Goal: Information Seeking & Learning: Learn about a topic

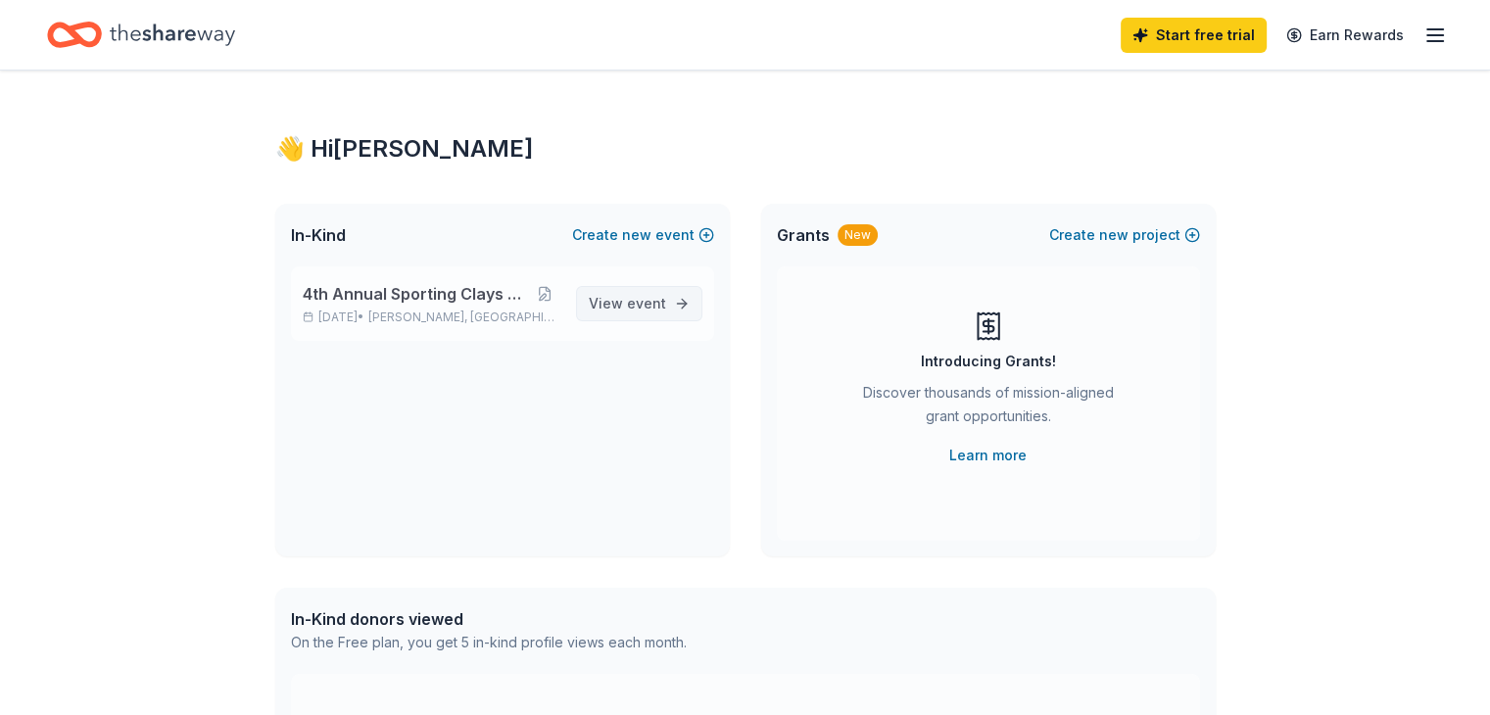
click at [608, 311] on span "View event" at bounding box center [627, 304] width 77 height 24
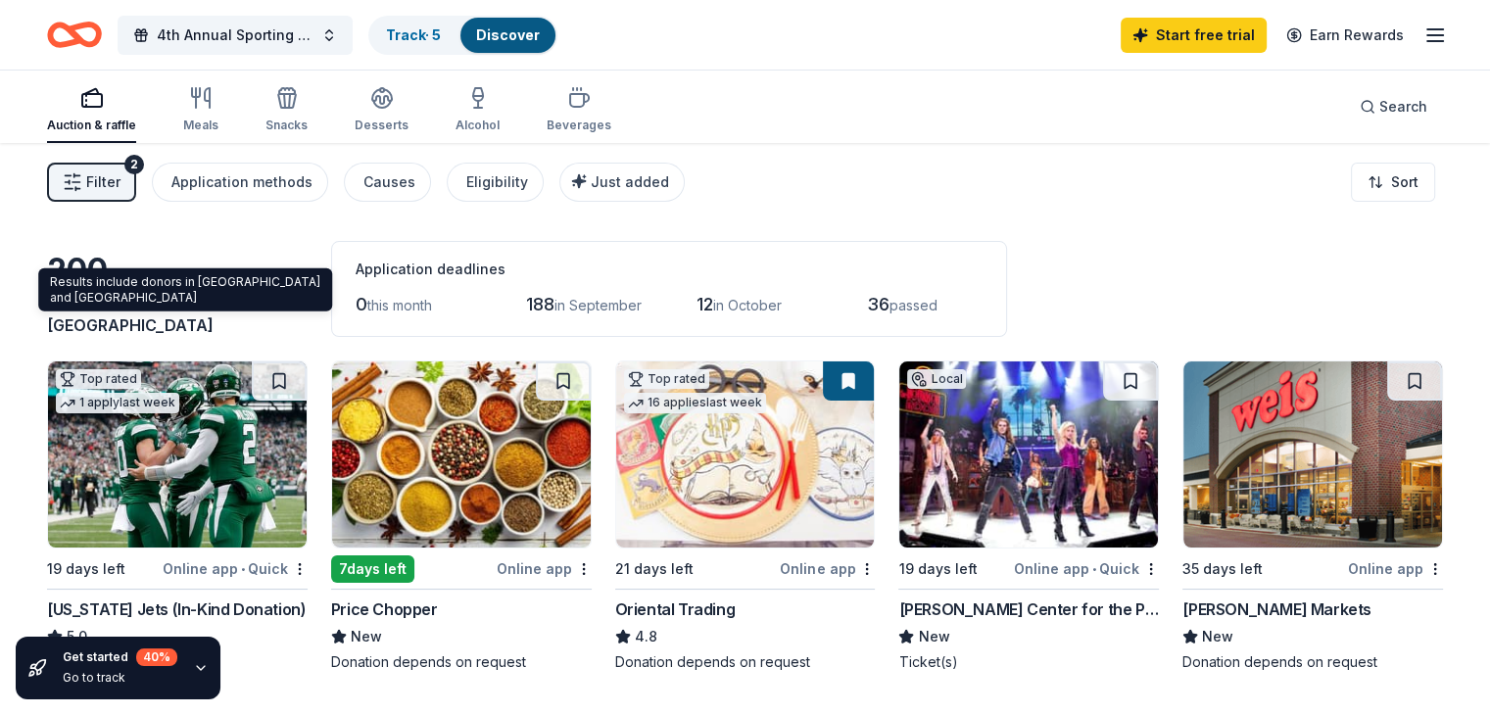
click at [202, 326] on span "Blauvelt, NY" at bounding box center [145, 313] width 197 height 43
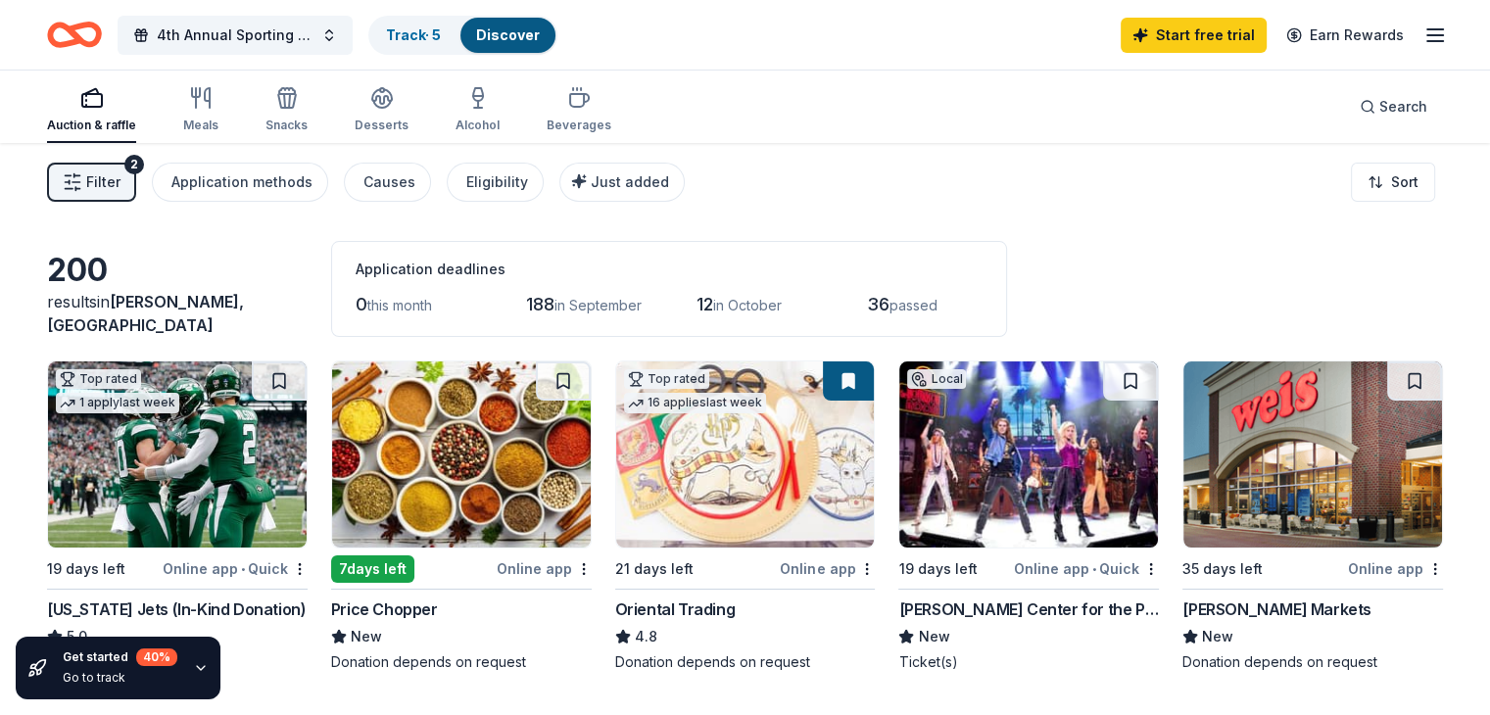
click at [121, 190] on span "Filter" at bounding box center [103, 183] width 34 height 24
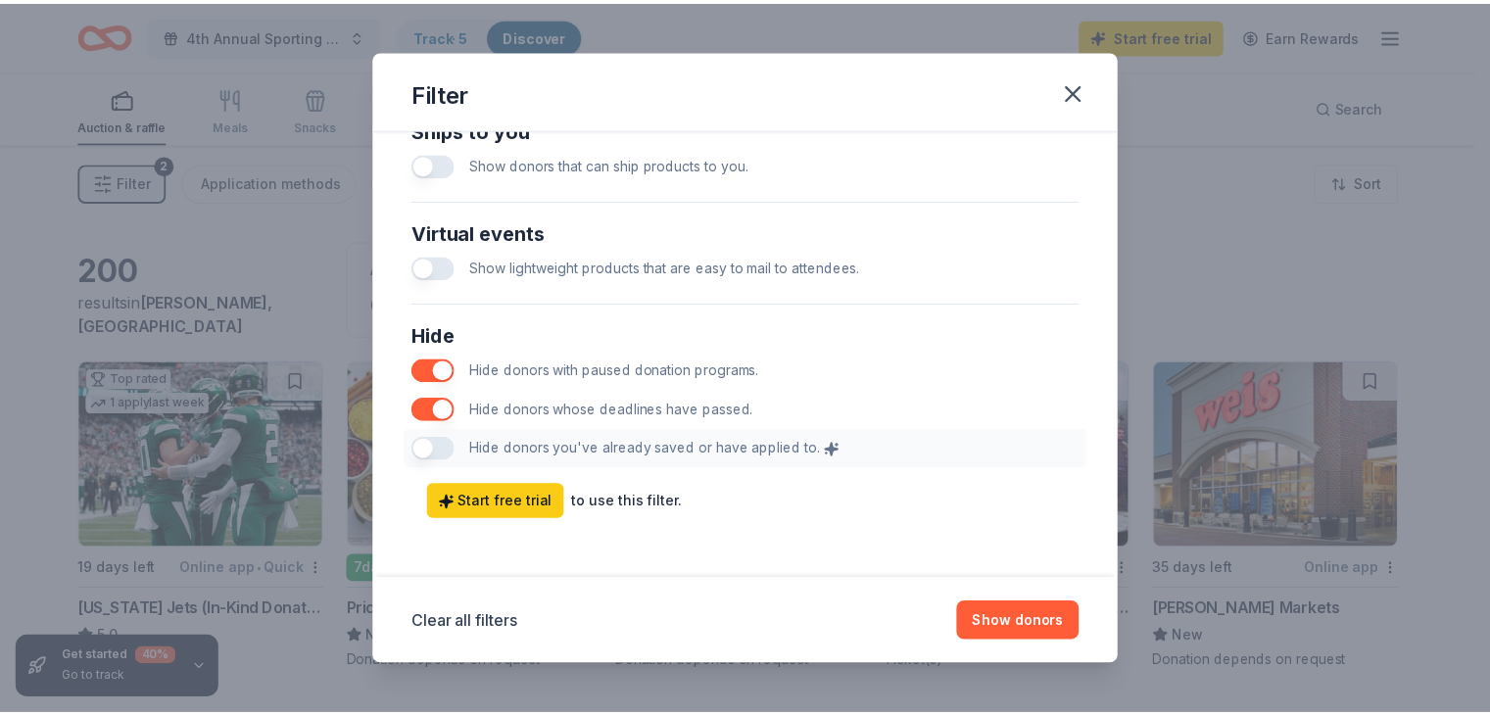
scroll to position [973, 0]
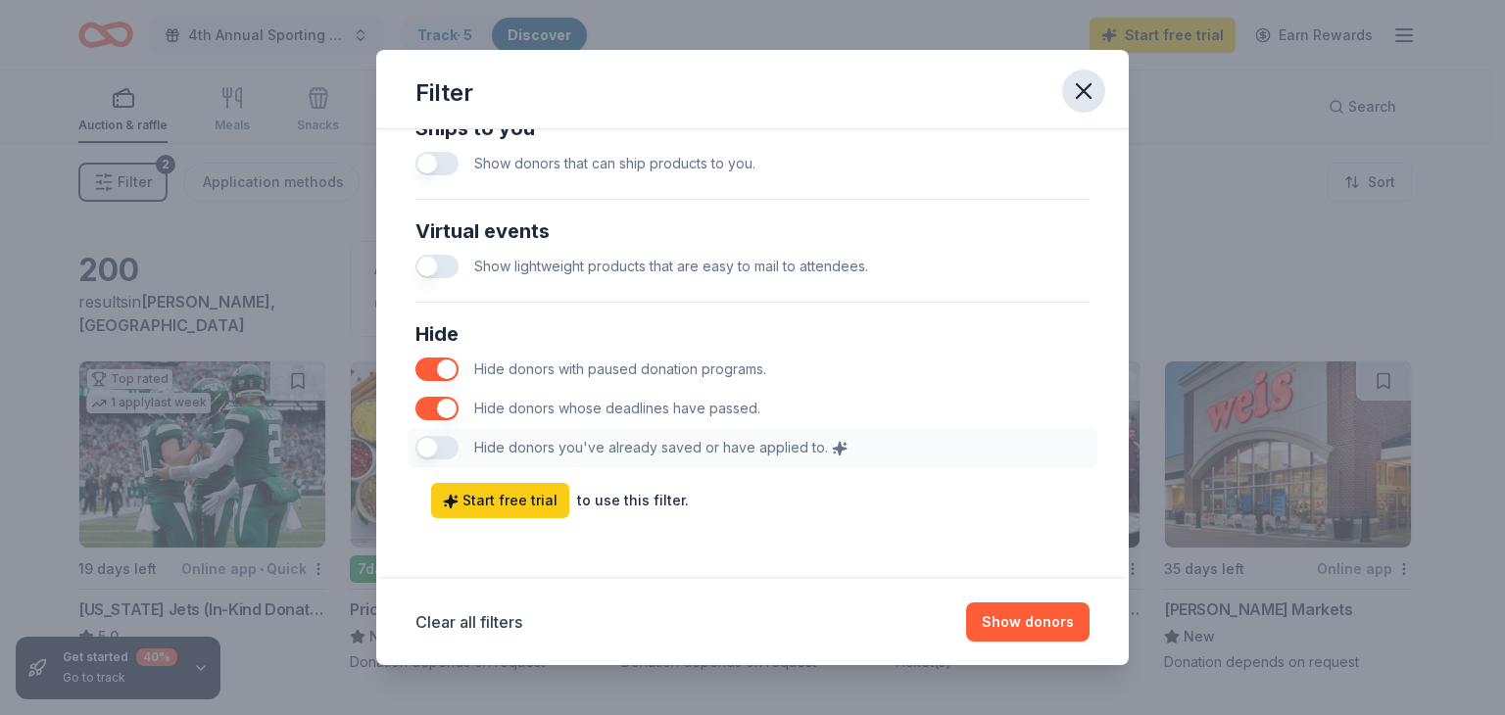
click at [1089, 92] on icon "button" at bounding box center [1083, 90] width 27 height 27
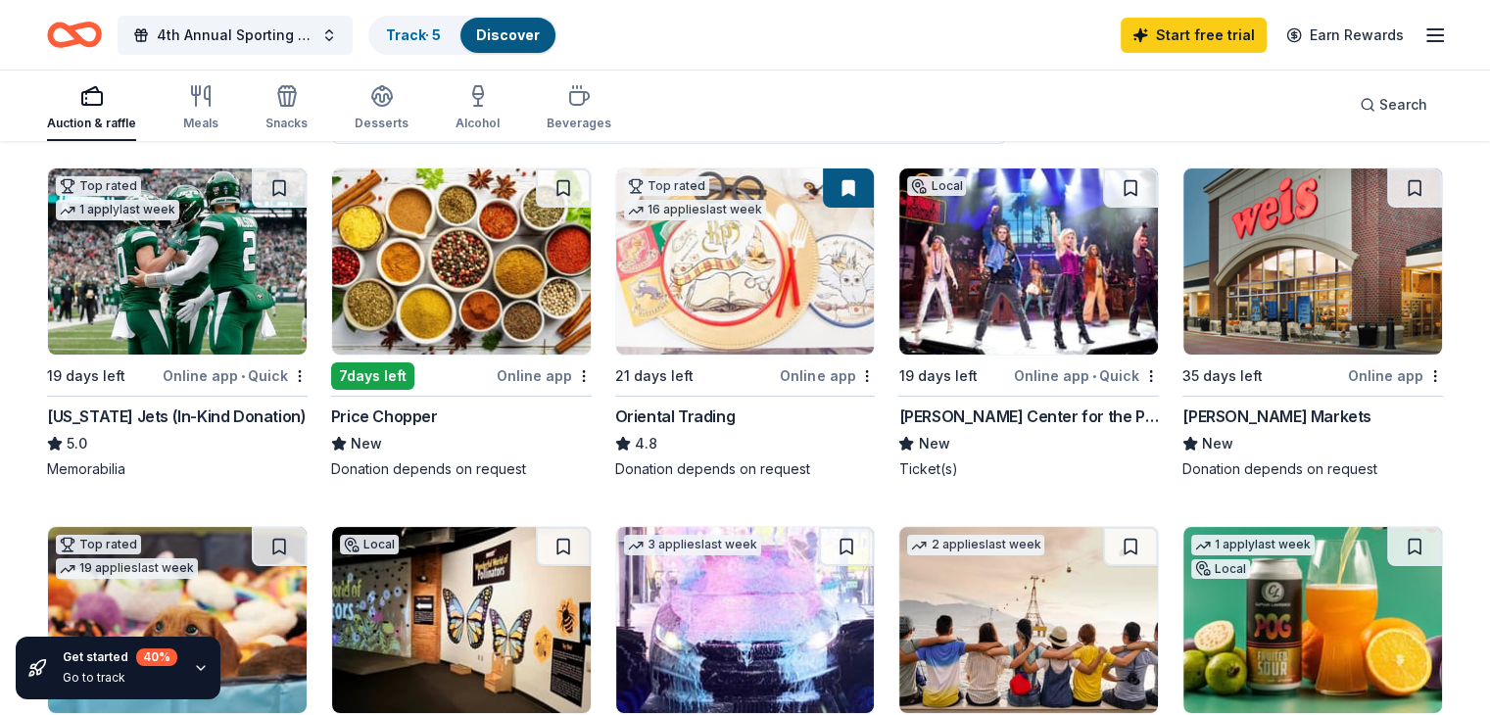
scroll to position [196, 0]
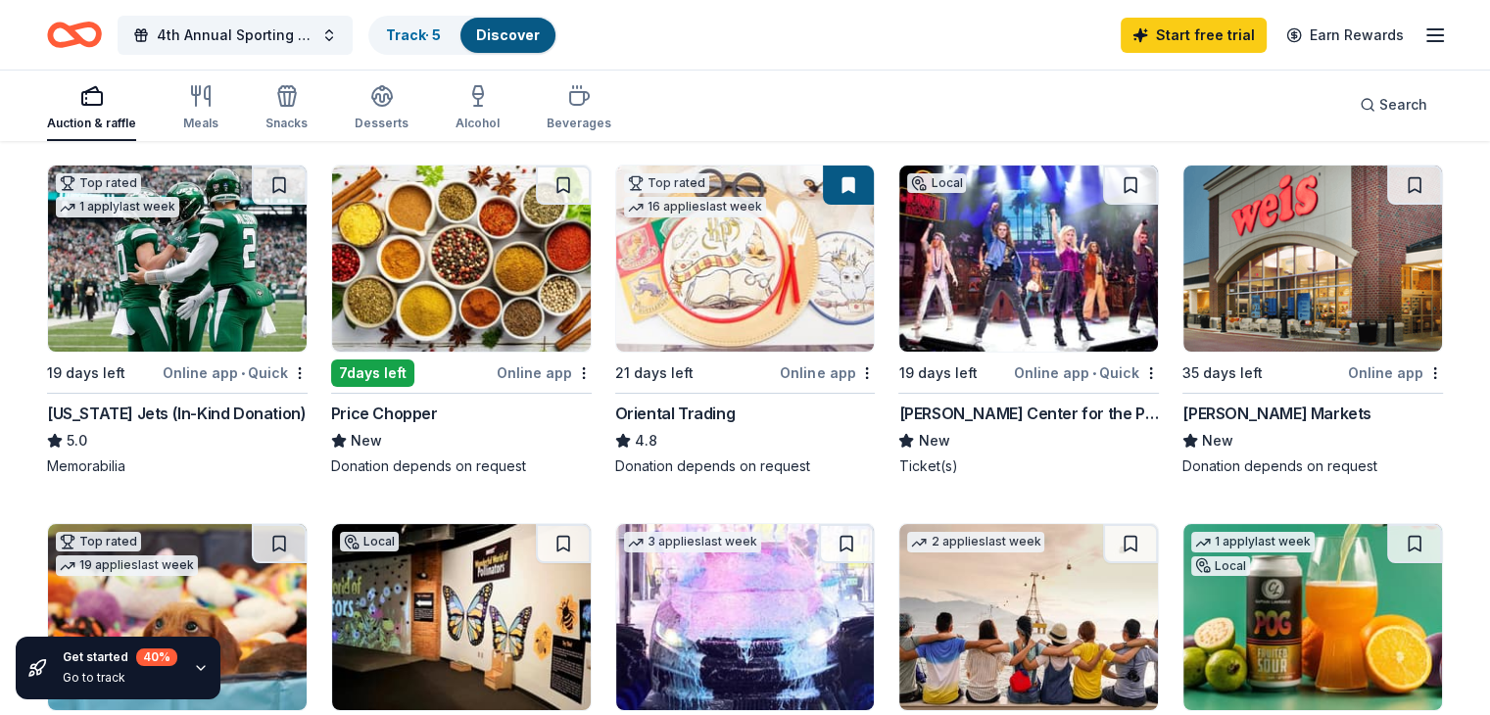
click at [210, 283] on img at bounding box center [177, 259] width 259 height 186
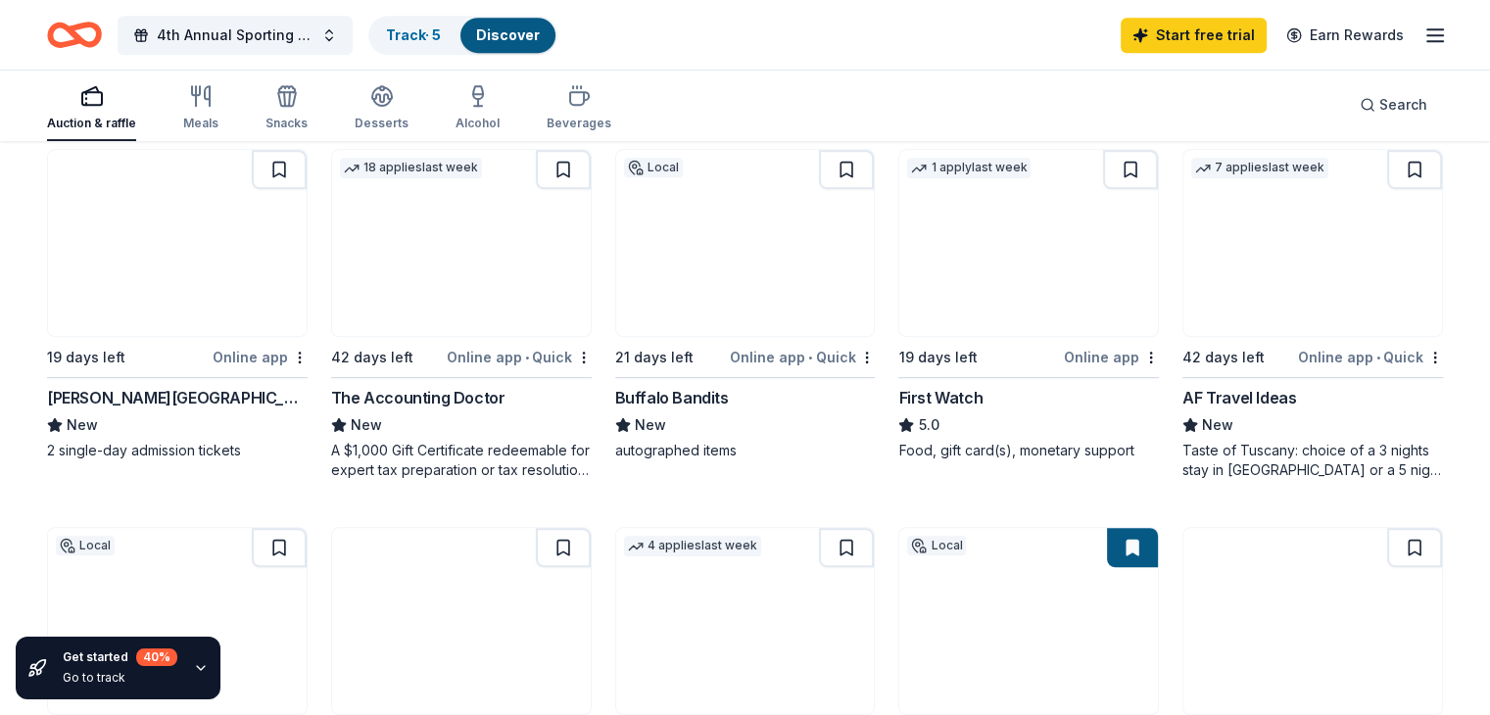
scroll to position [980, 0]
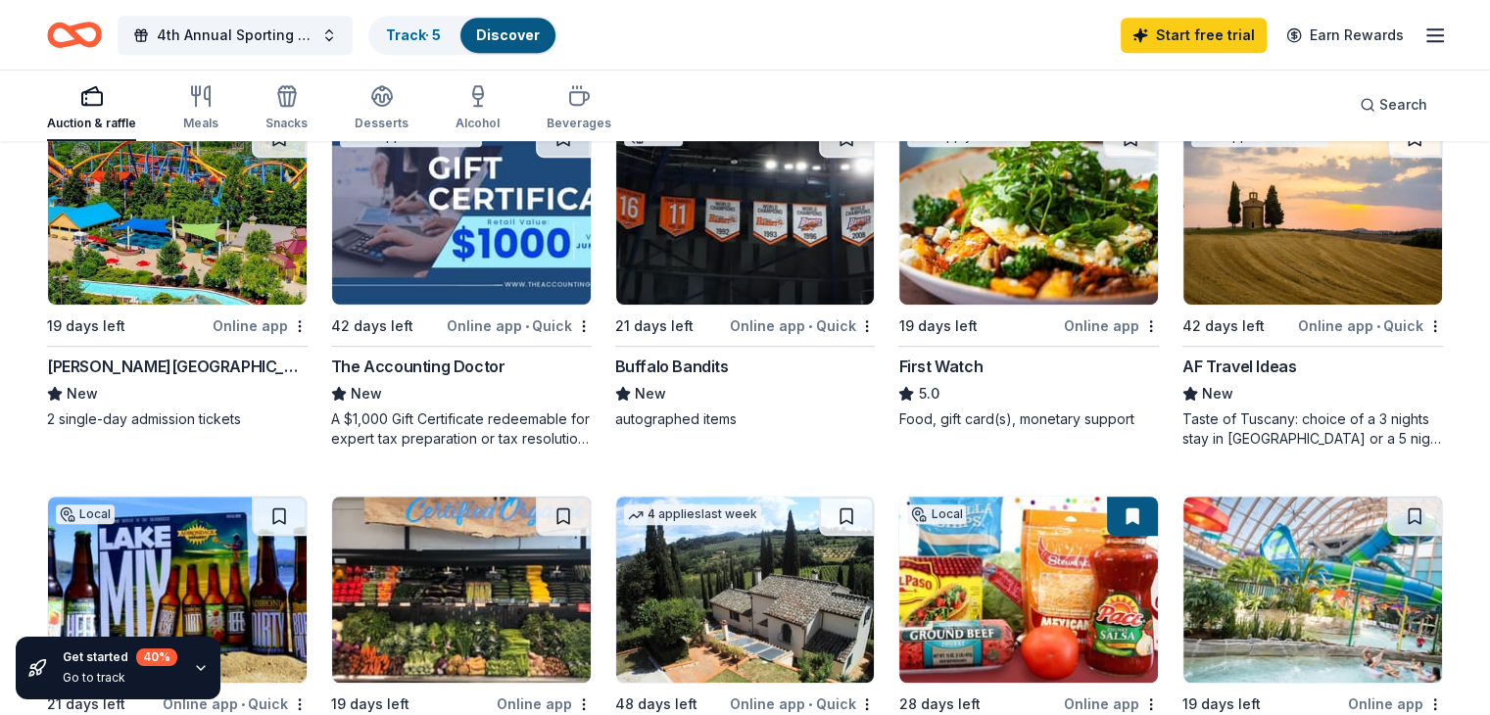
click at [1297, 273] on img at bounding box center [1313, 212] width 259 height 186
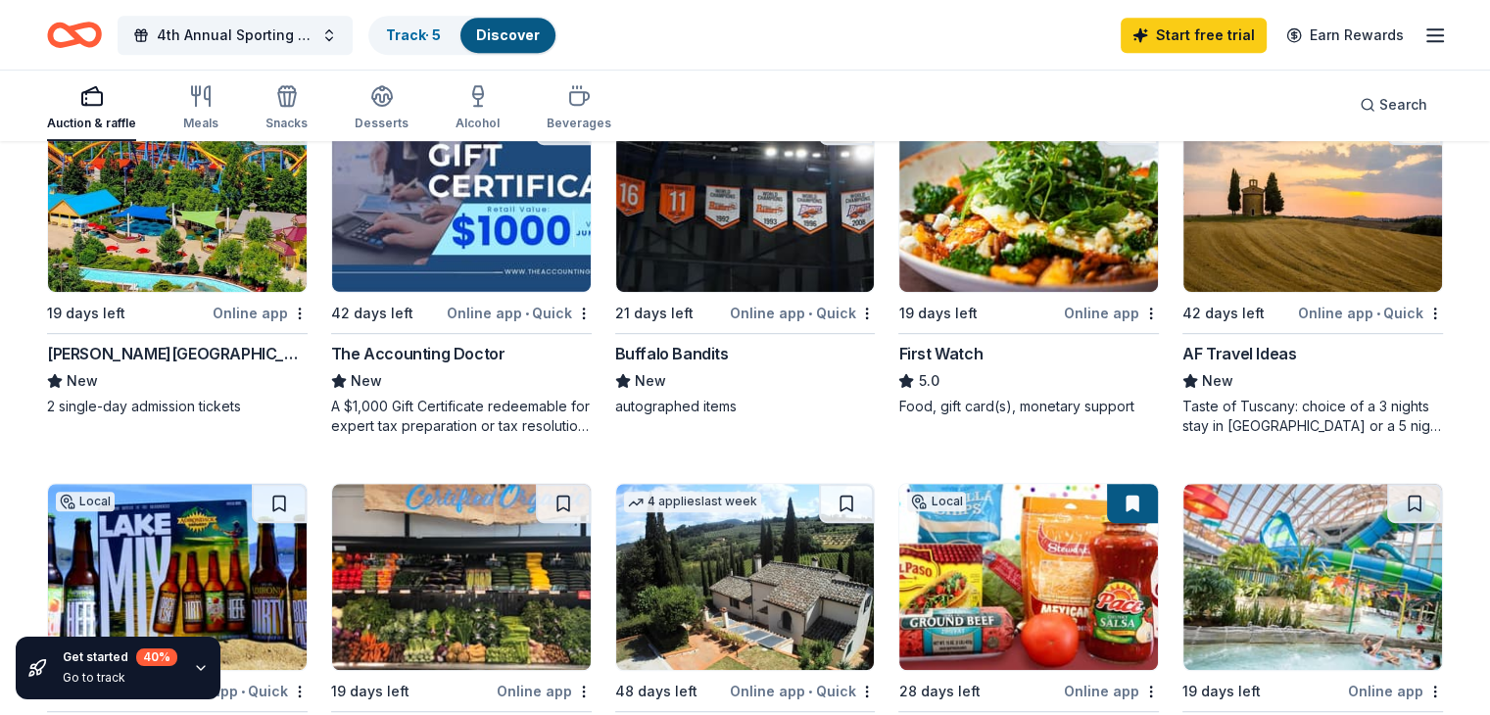
scroll to position [1176, 0]
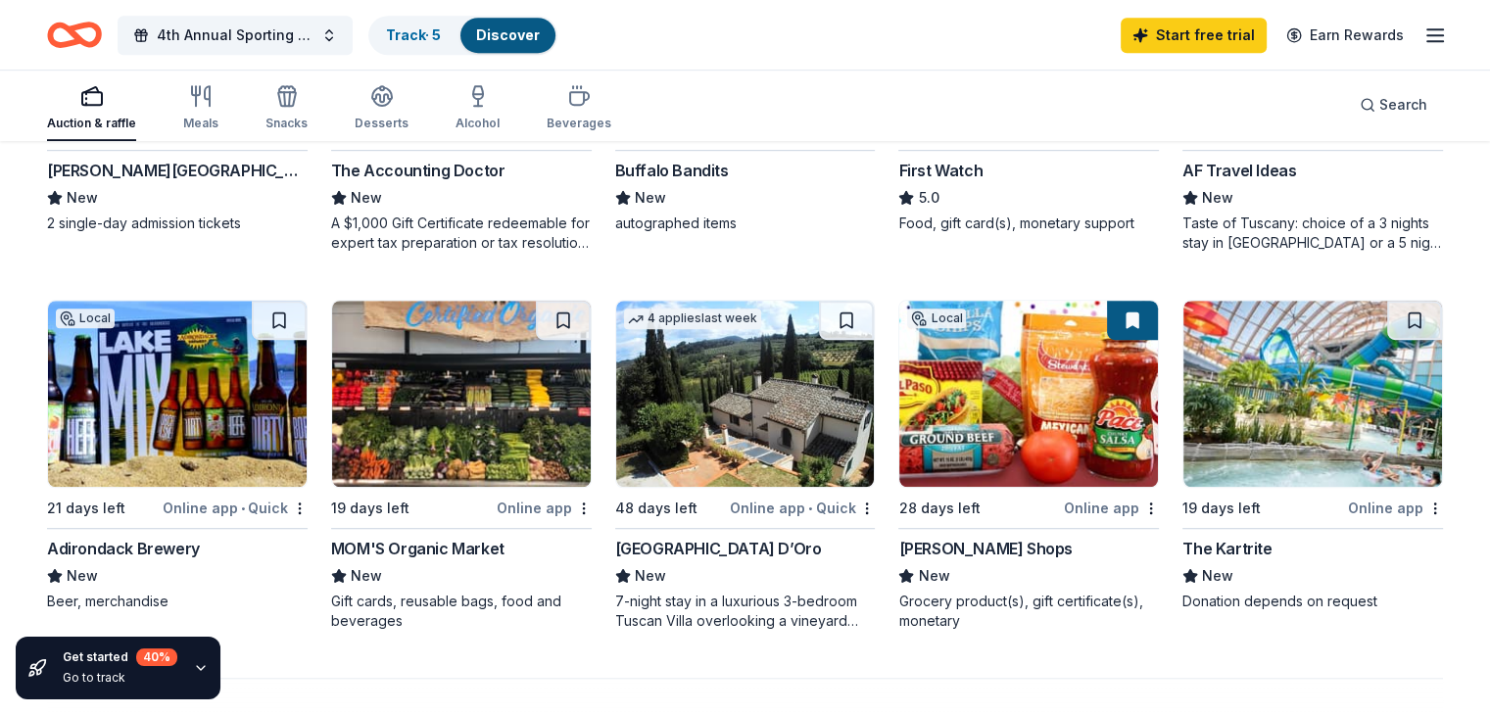
click at [764, 456] on img at bounding box center [745, 394] width 259 height 186
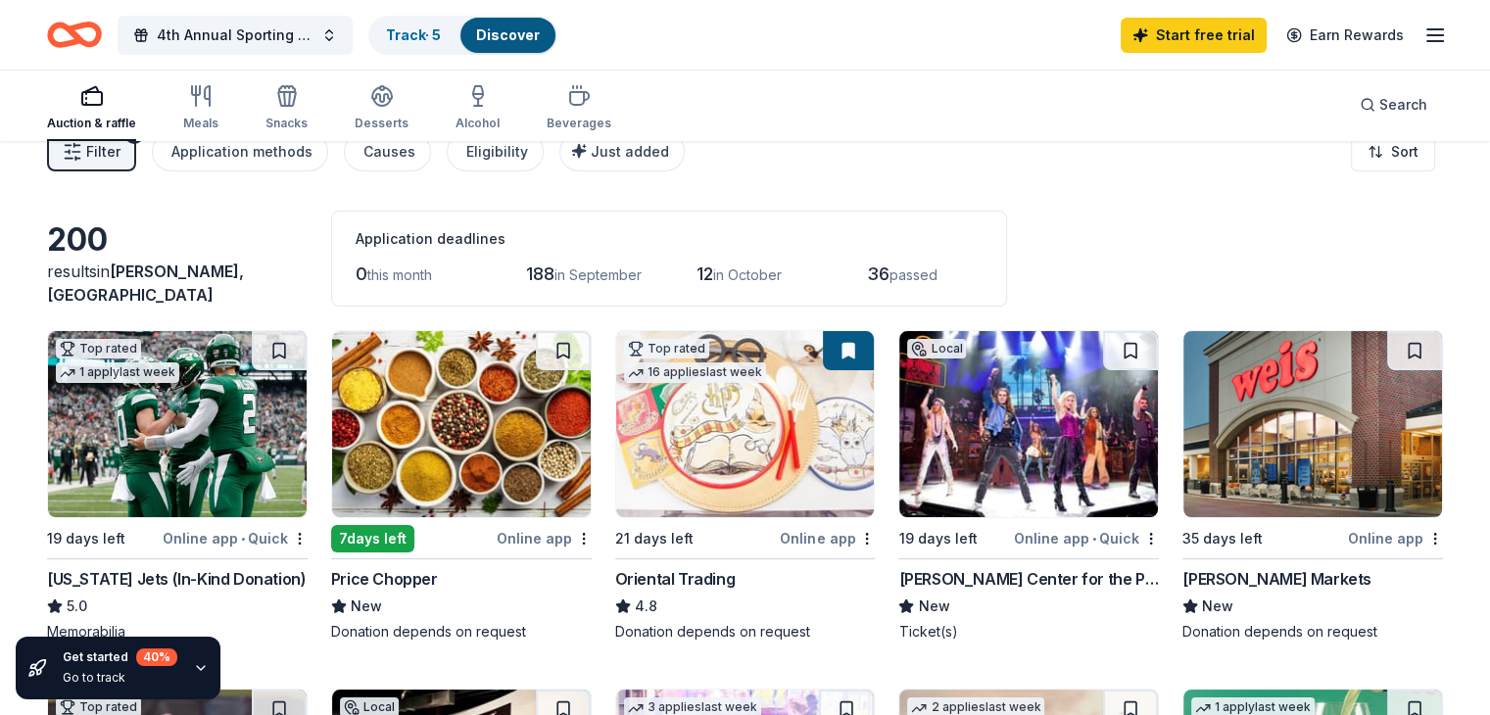
scroll to position [0, 0]
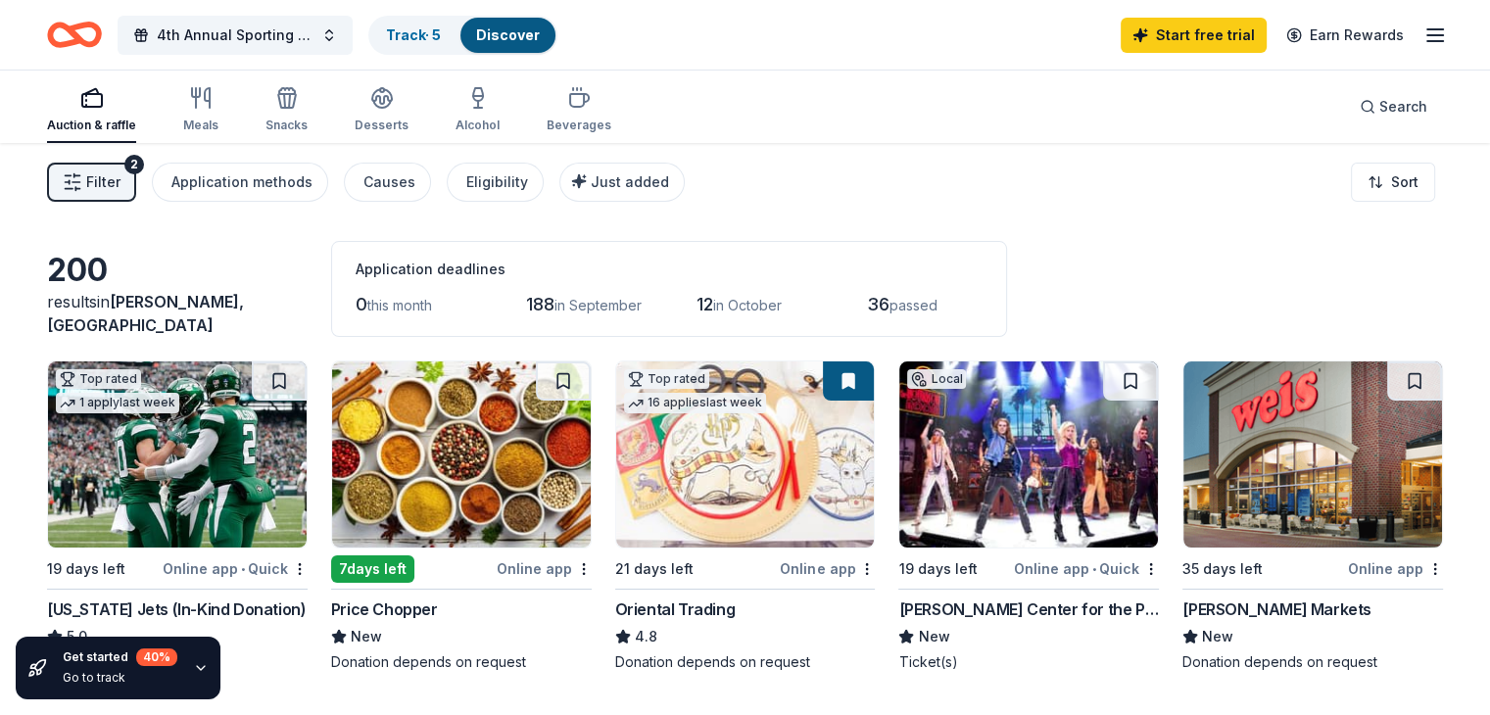
click at [527, 32] on link "Discover" at bounding box center [508, 34] width 64 height 17
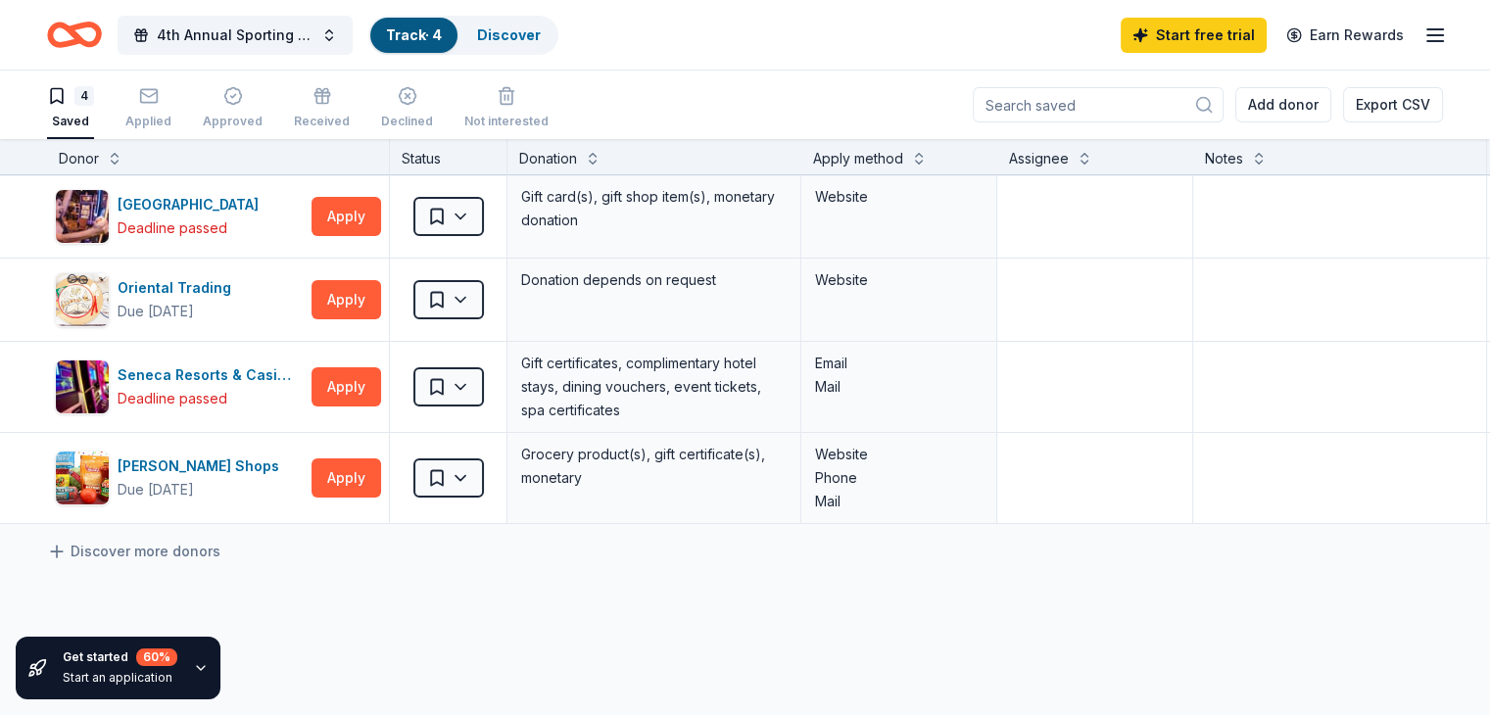
click at [80, 42] on icon "Home" at bounding box center [65, 34] width 30 height 20
click at [1389, 36] on div "Start free trial Earn Rewards" at bounding box center [1284, 35] width 326 height 46
click at [1424, 36] on icon "button" at bounding box center [1436, 36] width 24 height 24
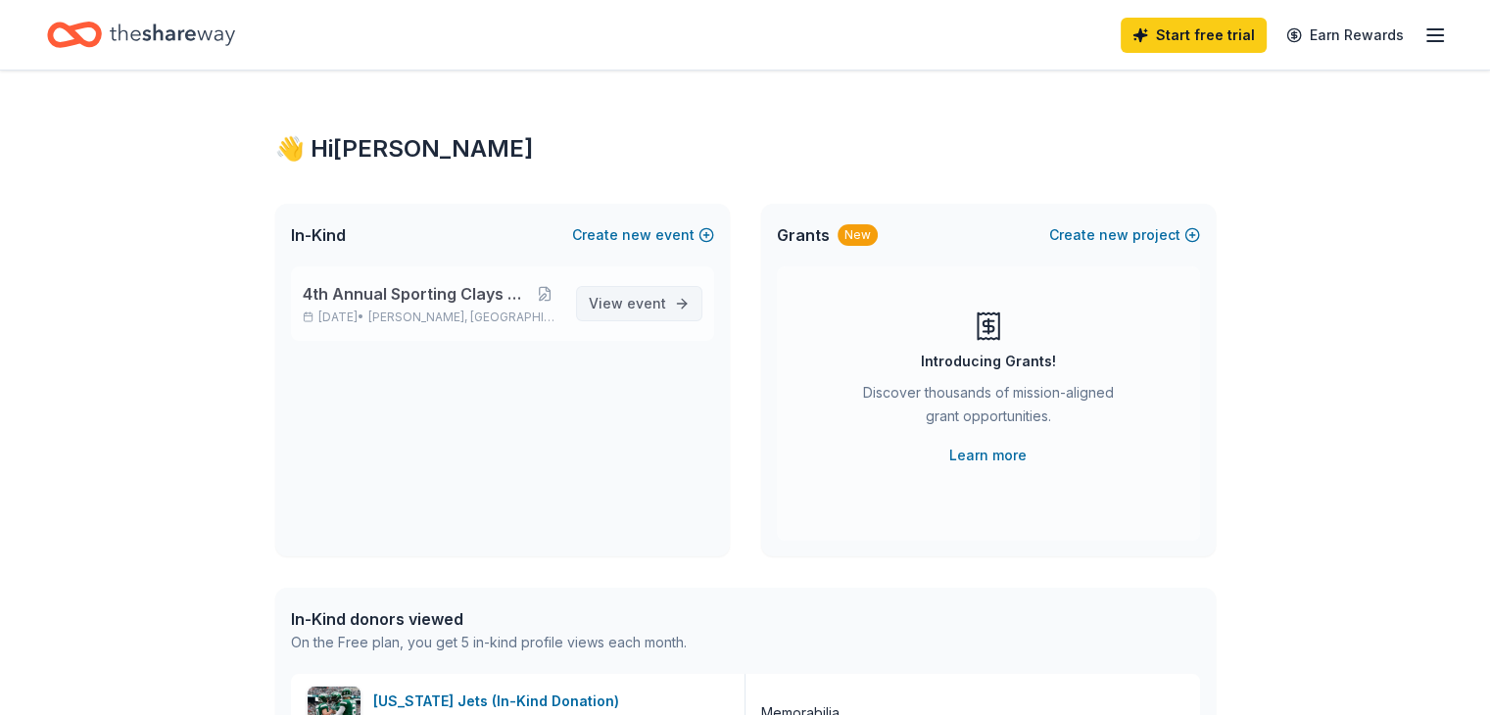
click at [678, 314] on link "View event" at bounding box center [639, 303] width 126 height 35
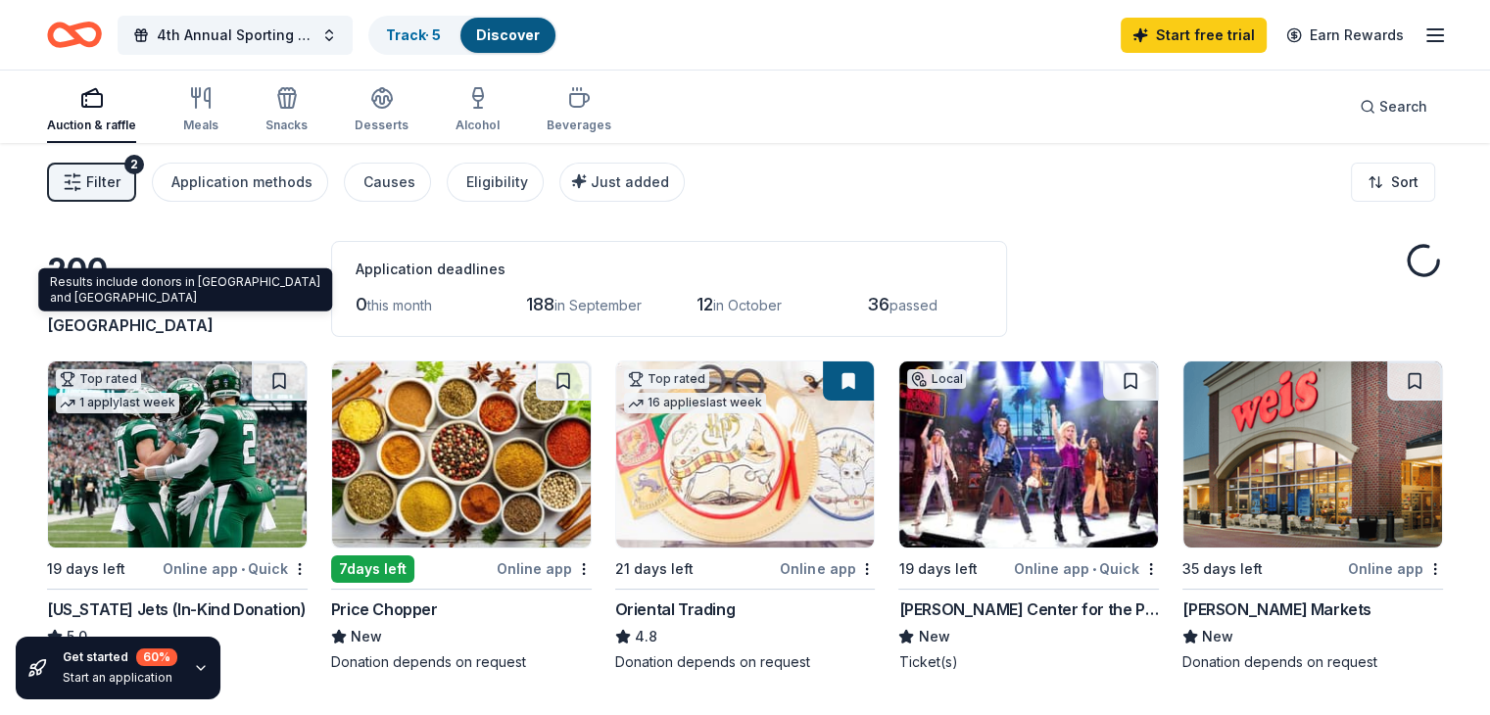
click at [216, 318] on span "Blauvelt, NY" at bounding box center [145, 313] width 197 height 43
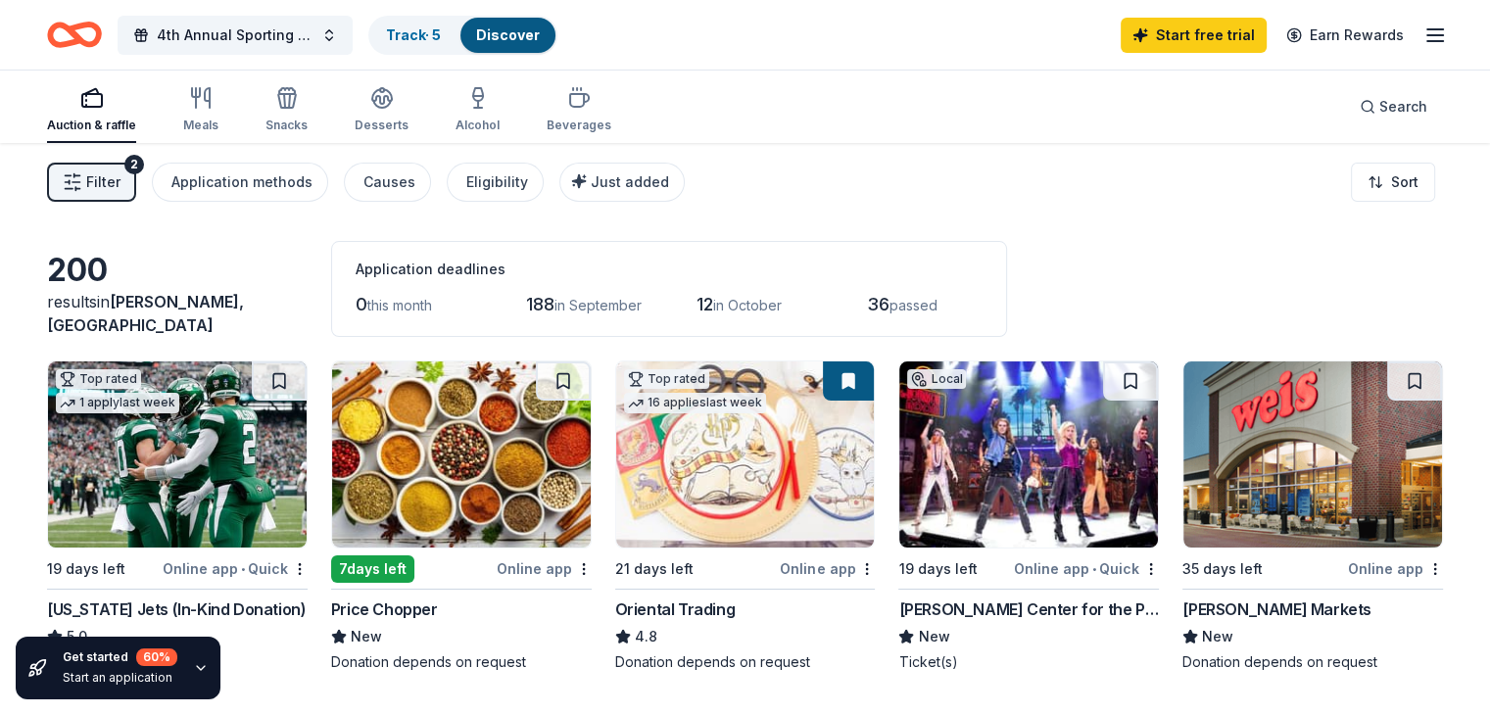
click at [216, 318] on span "Blauvelt, NY" at bounding box center [145, 313] width 197 height 43
click at [242, 290] on div "200" at bounding box center [177, 270] width 261 height 39
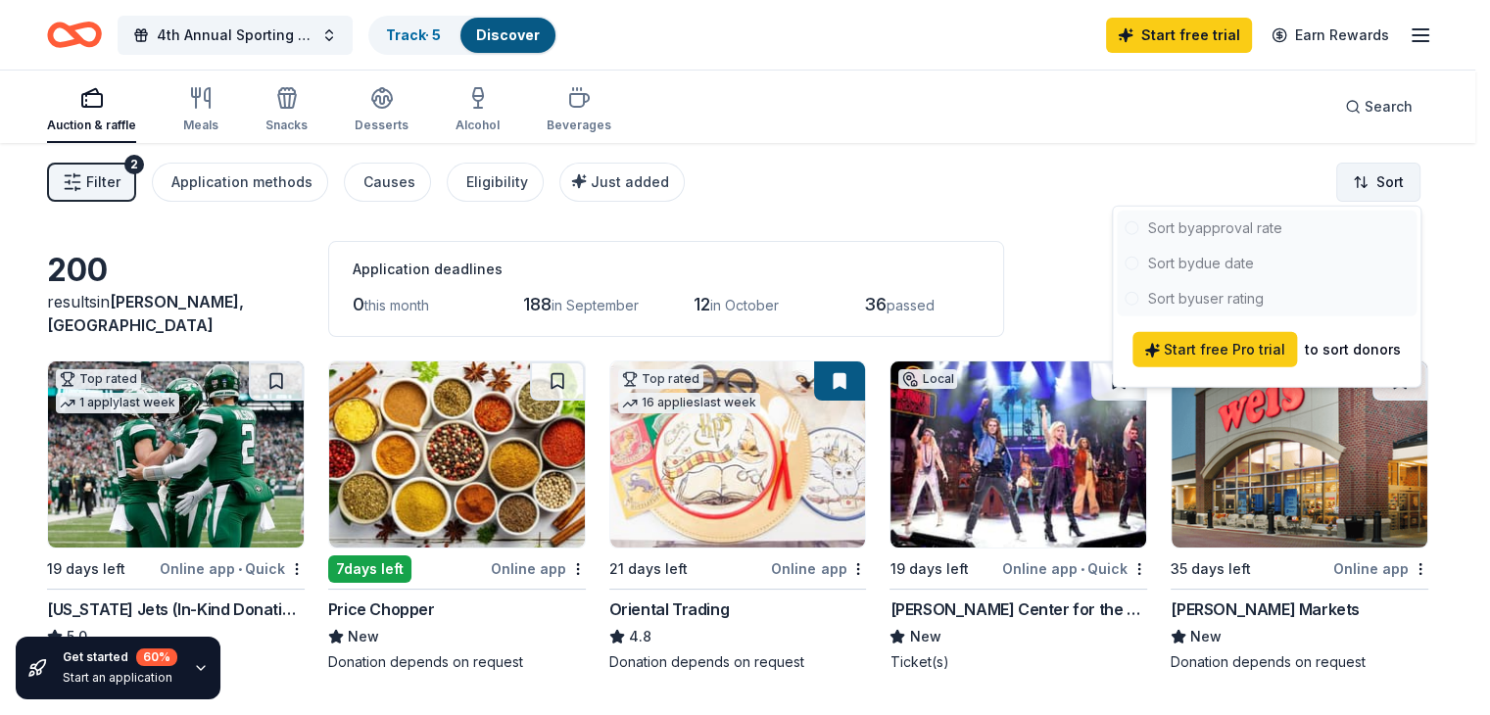
click at [1398, 181] on html "4th Annual Sporting Clays Tournament Track · 5 Discover Start free trial Earn R…" at bounding box center [745, 357] width 1490 height 715
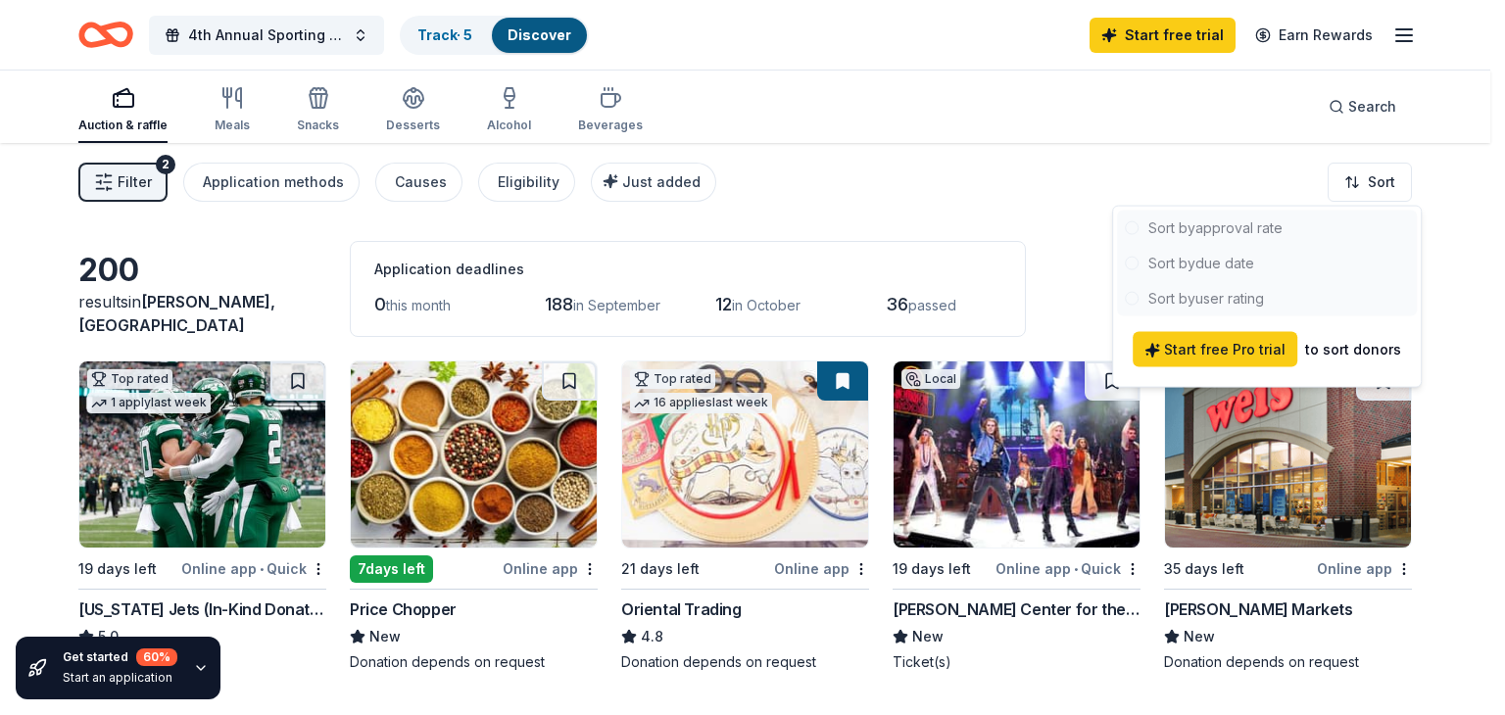
click at [1450, 286] on html "4th Annual Sporting Clays Tournament Track · 5 Discover Start free trial Earn R…" at bounding box center [752, 357] width 1505 height 715
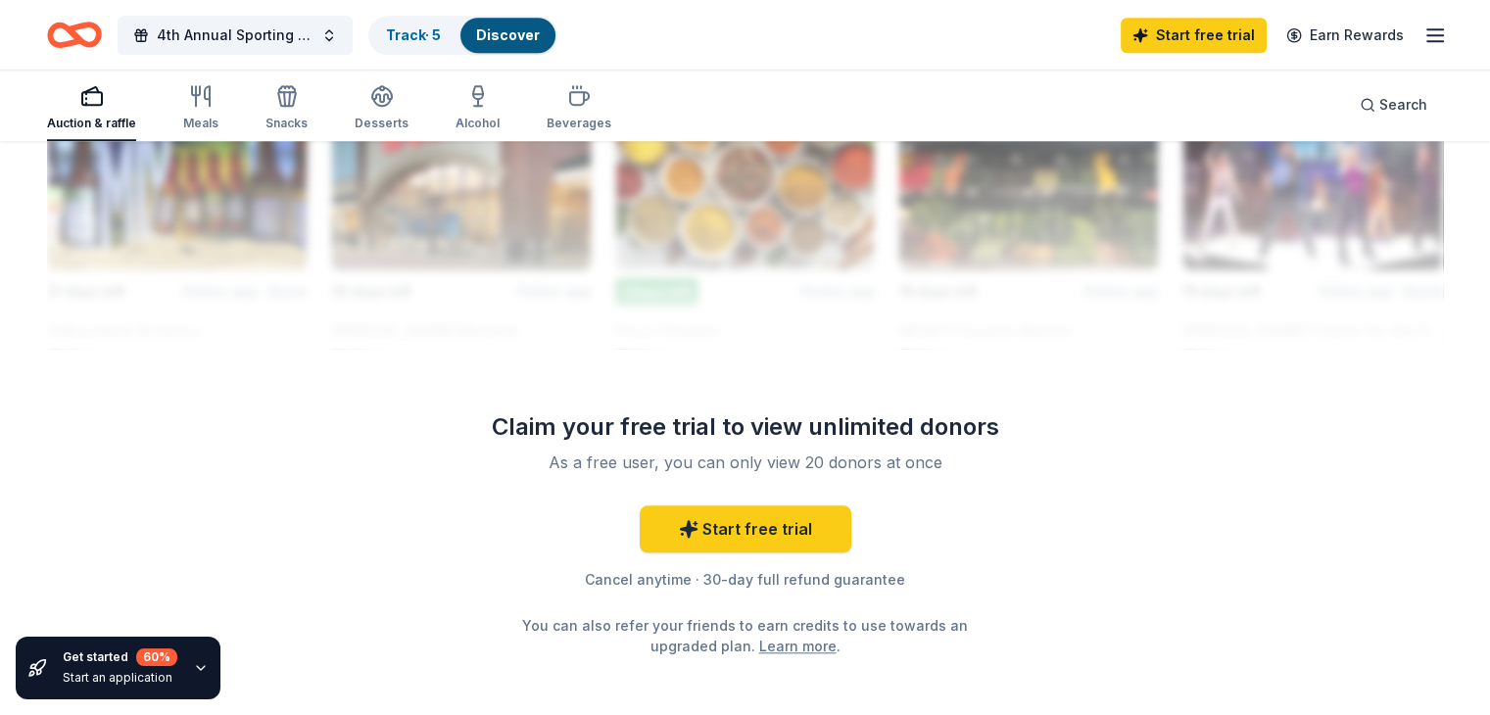
scroll to position [1923, 0]
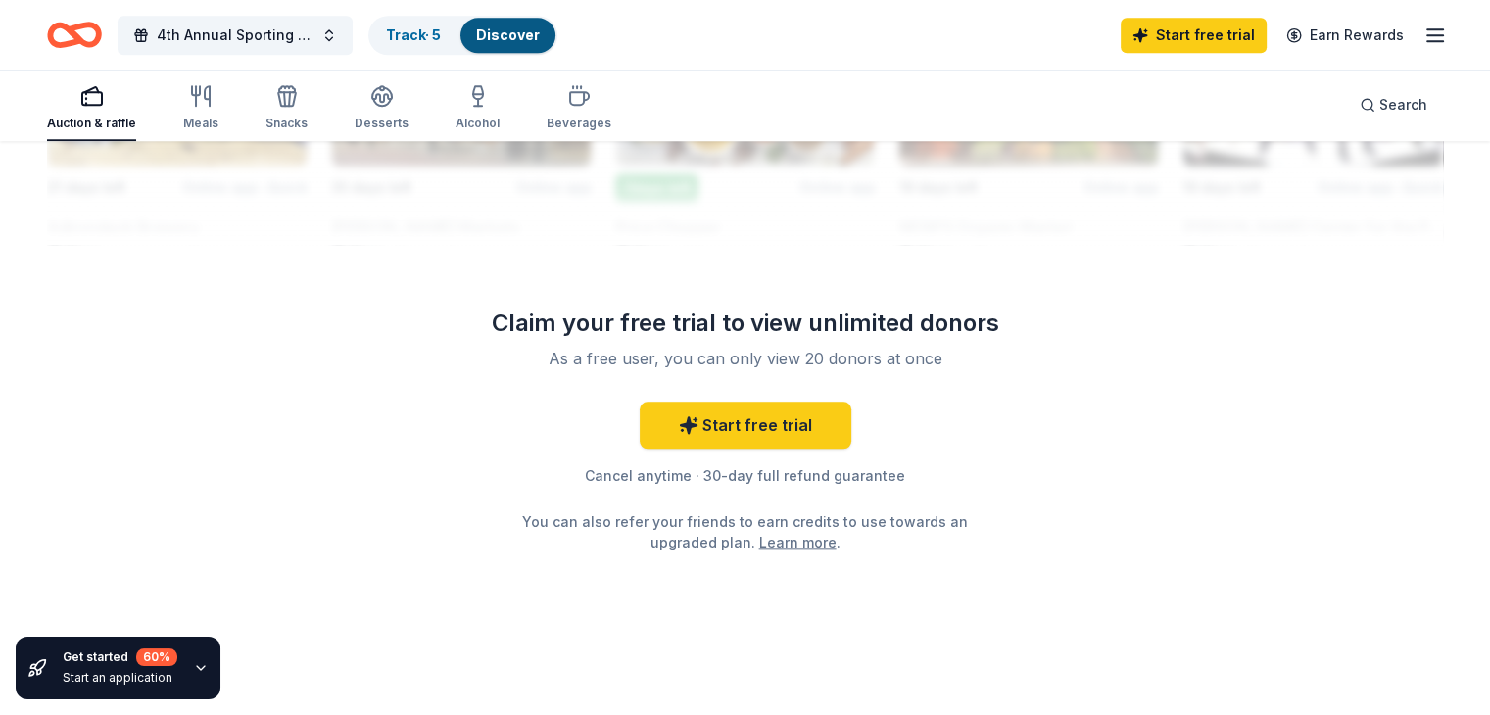
click at [104, 107] on icon "button" at bounding box center [92, 96] width 24 height 24
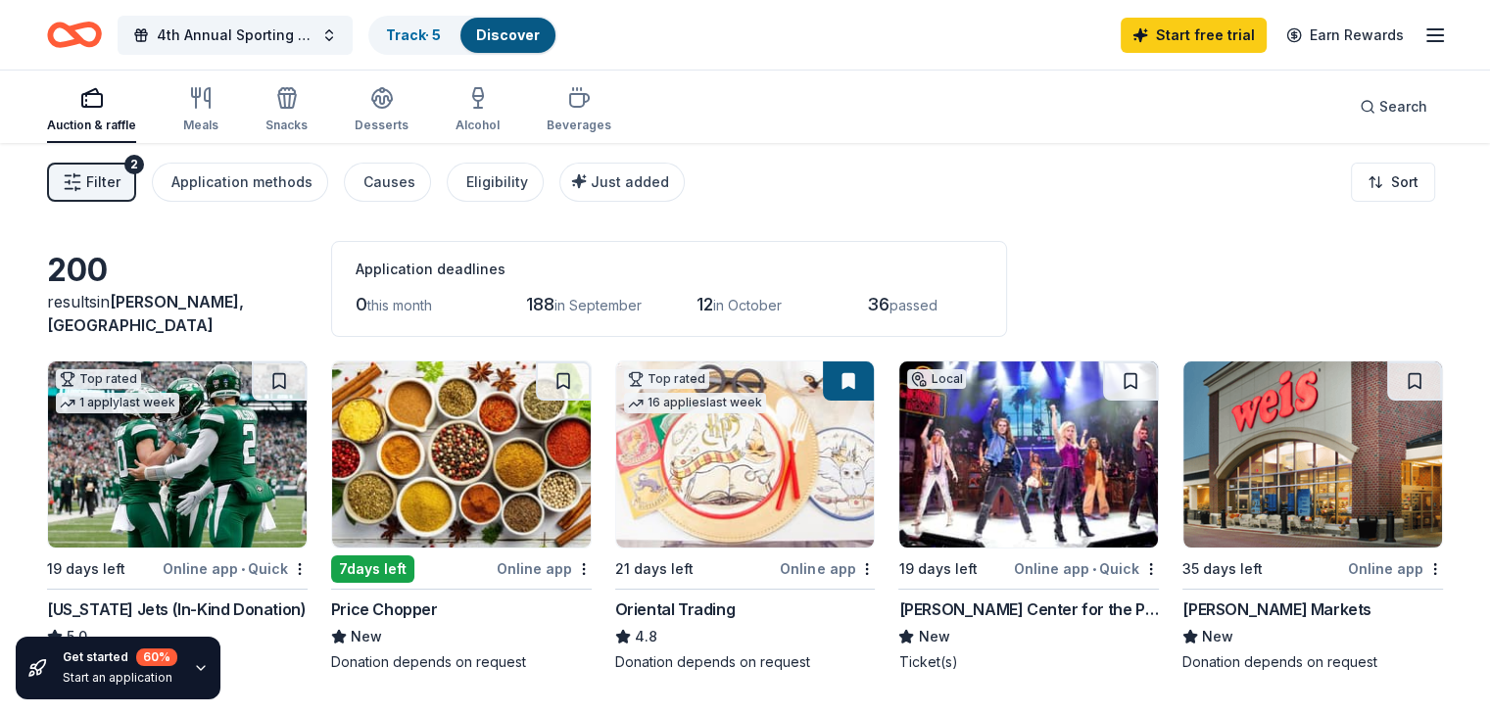
click at [264, 55] on div "4th Annual Sporting Clays Tournament Track · 5 Discover" at bounding box center [302, 35] width 511 height 46
click at [282, 42] on span "4th Annual Sporting Clays Tournament" at bounding box center [235, 36] width 157 height 24
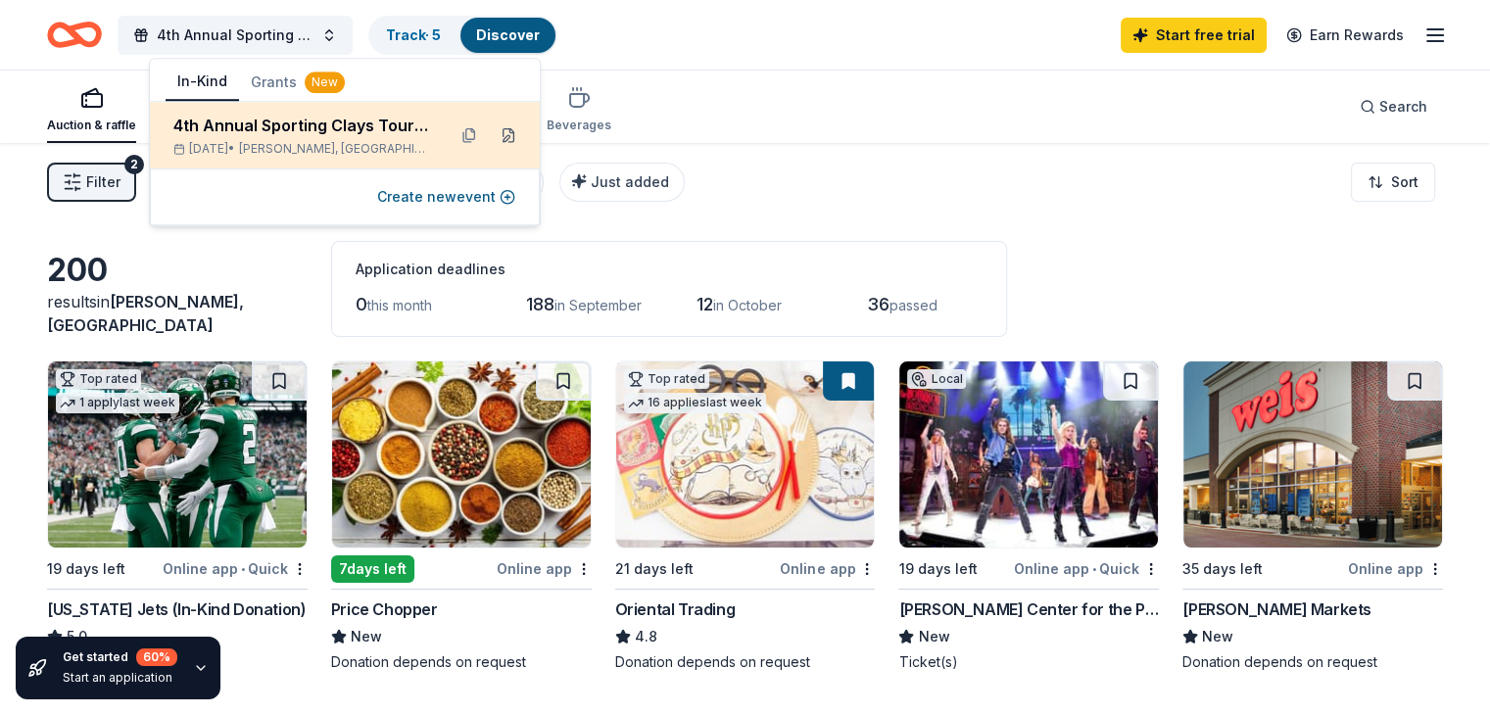
click at [503, 133] on button at bounding box center [508, 135] width 31 height 31
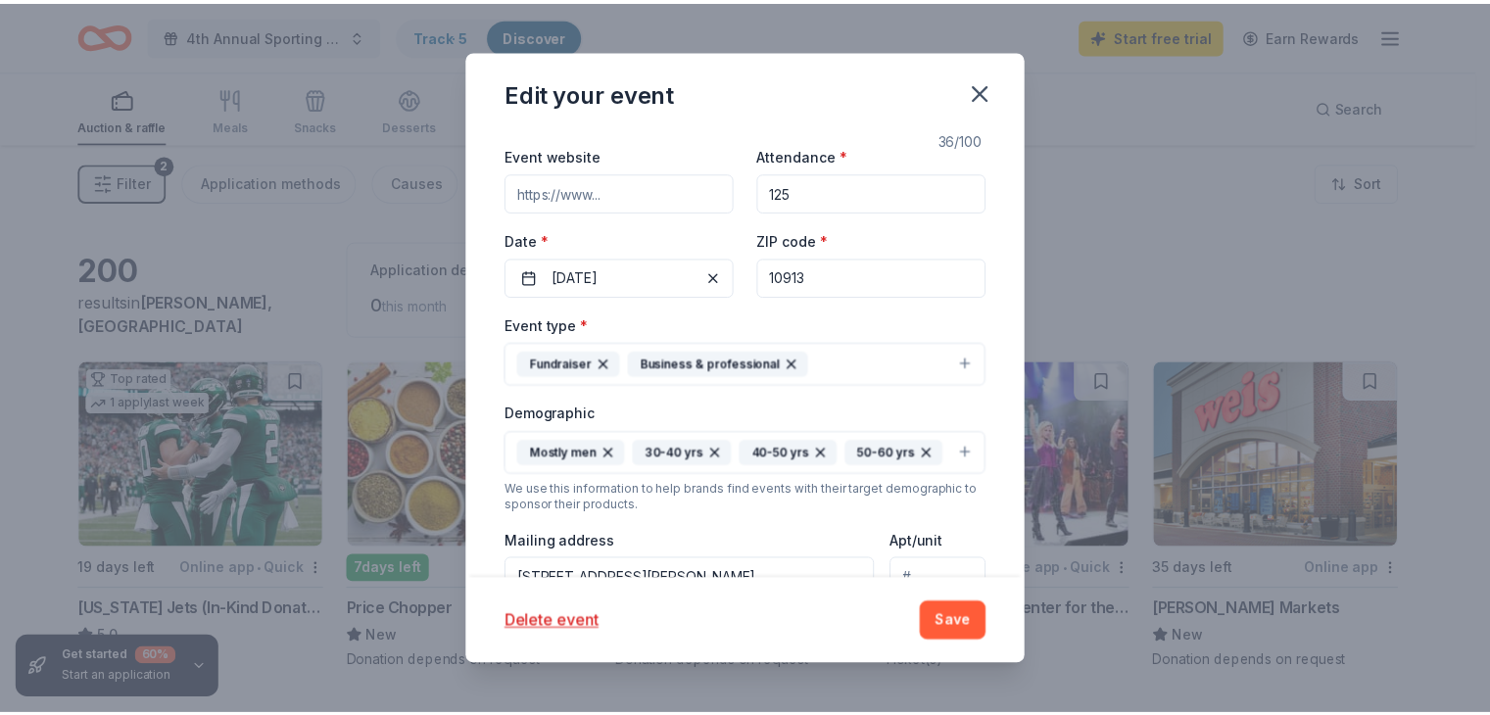
scroll to position [196, 0]
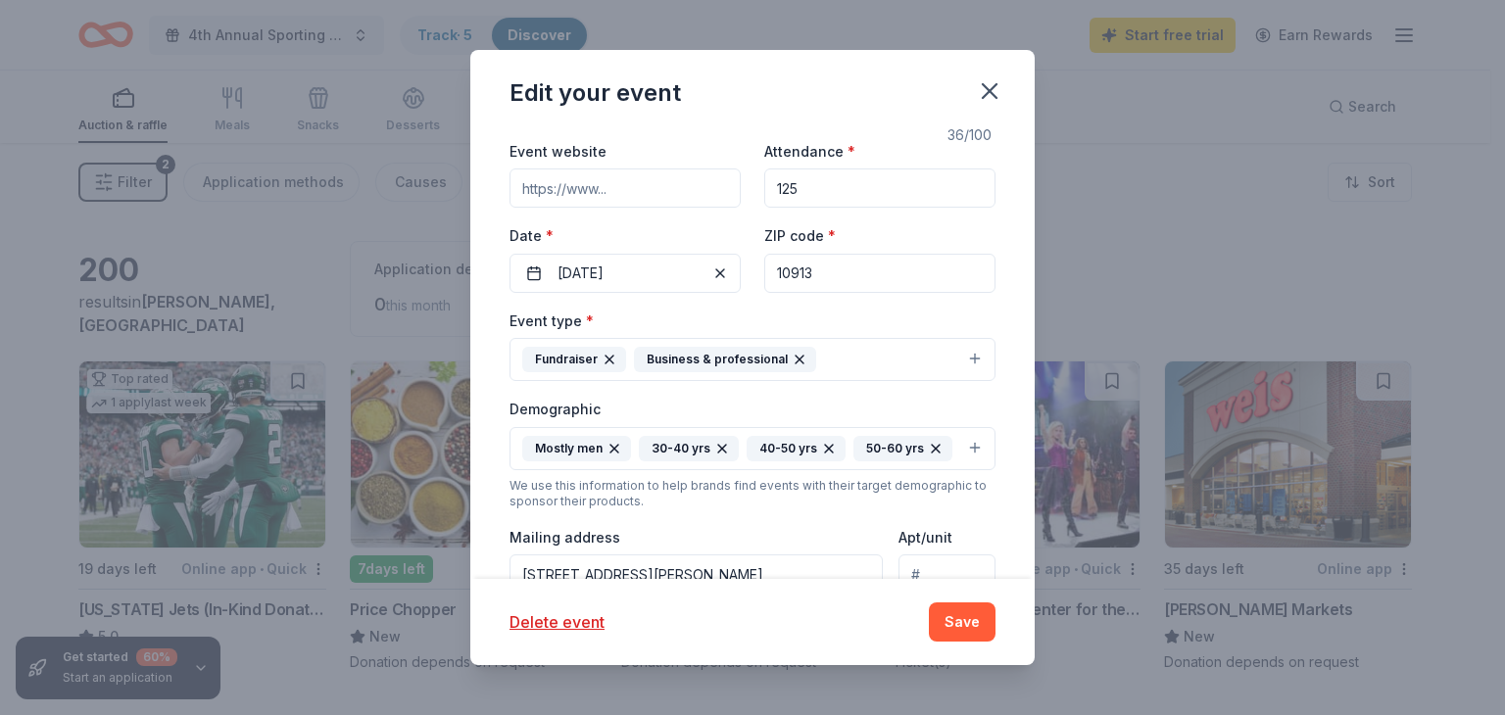
drag, startPoint x: 880, startPoint y: 285, endPoint x: 618, endPoint y: 252, distance: 263.7
click at [618, 252] on div "Event website Attendance * 125 Date * 10/16/2025 ZIP code * 10913" at bounding box center [753, 216] width 486 height 154
type input "10001"
click at [955, 629] on button "Save" at bounding box center [962, 622] width 67 height 39
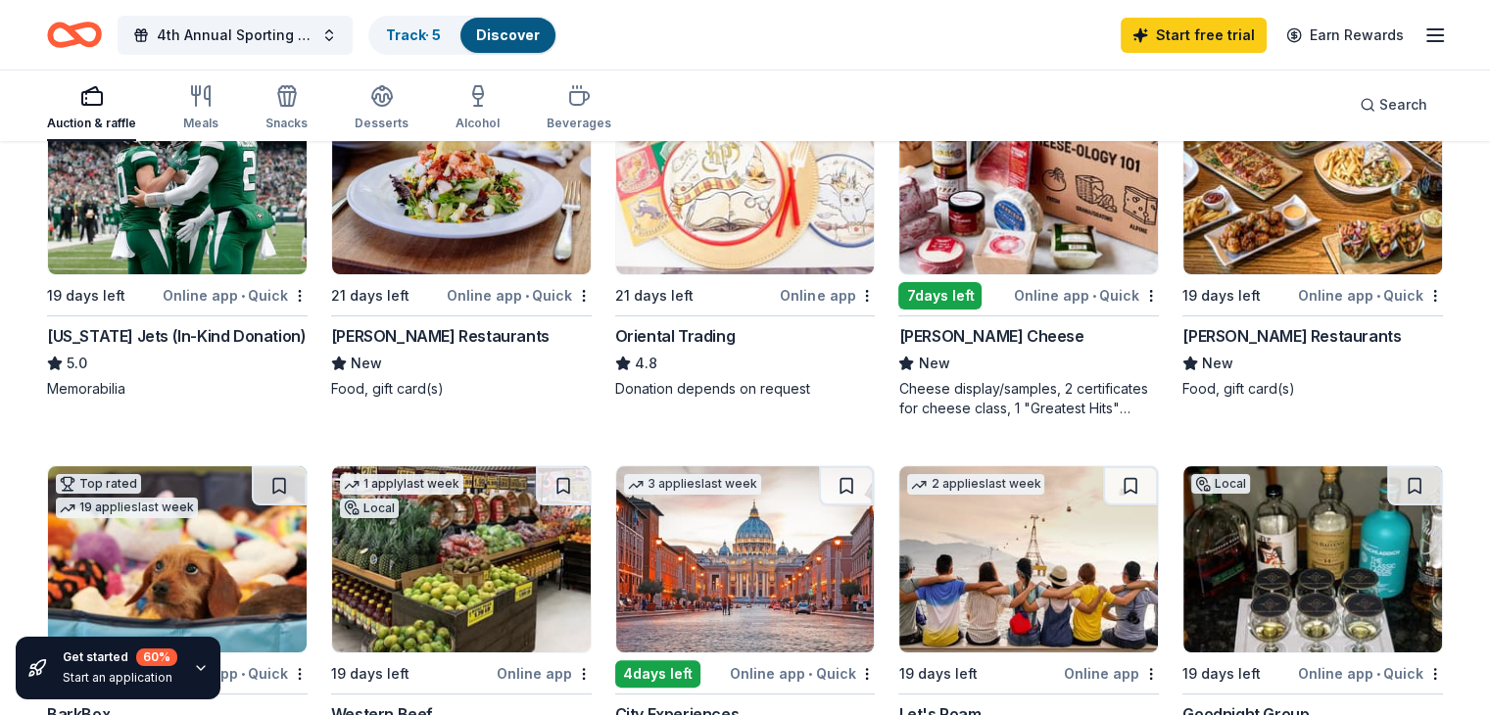
scroll to position [392, 0]
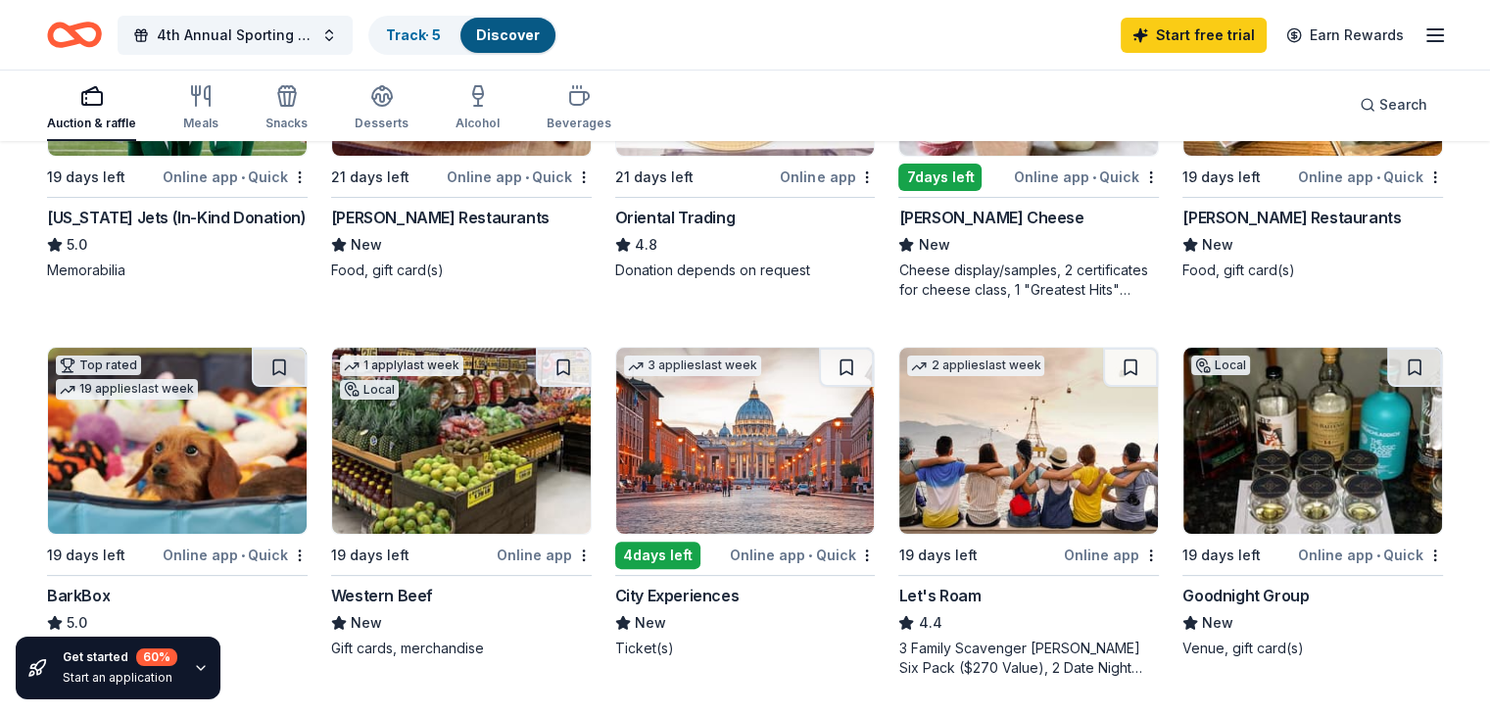
click at [744, 453] on img at bounding box center [745, 441] width 259 height 186
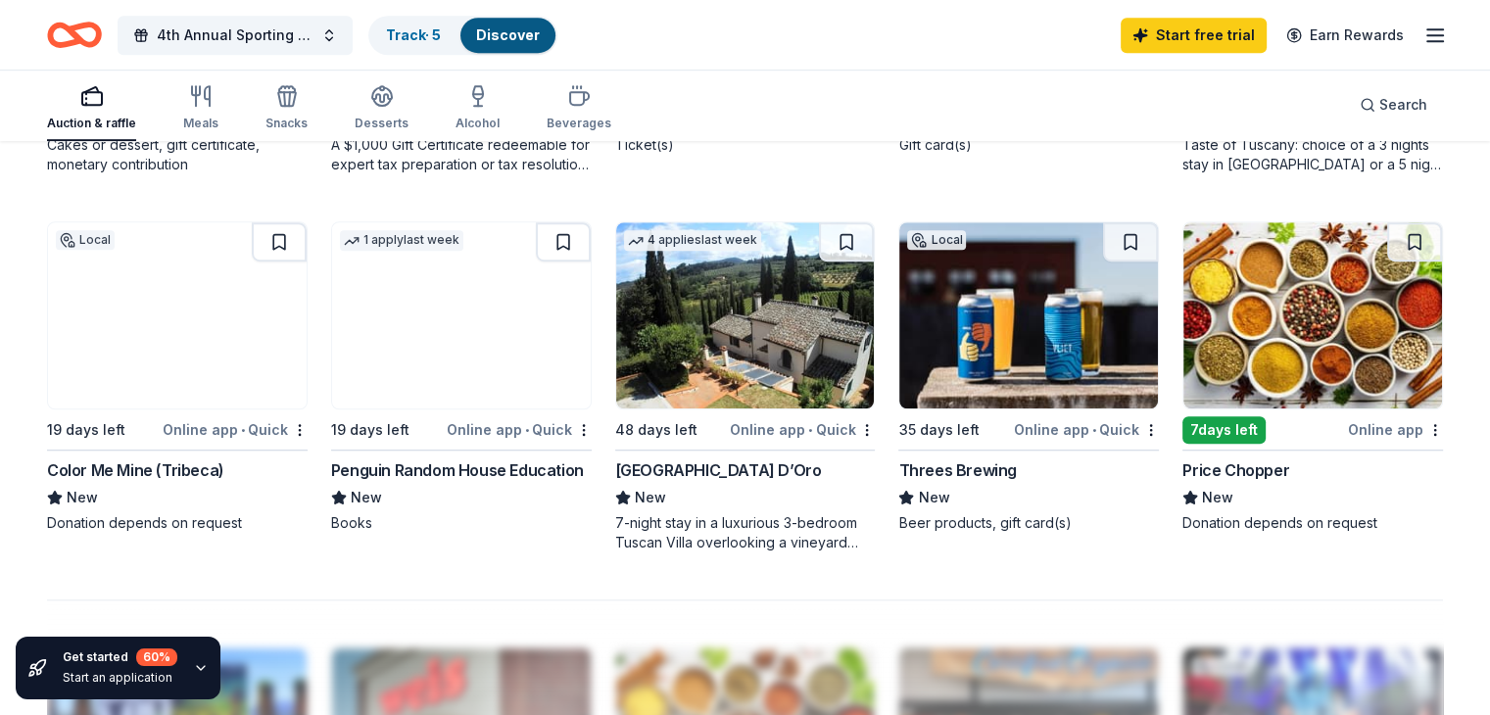
scroll to position [1274, 0]
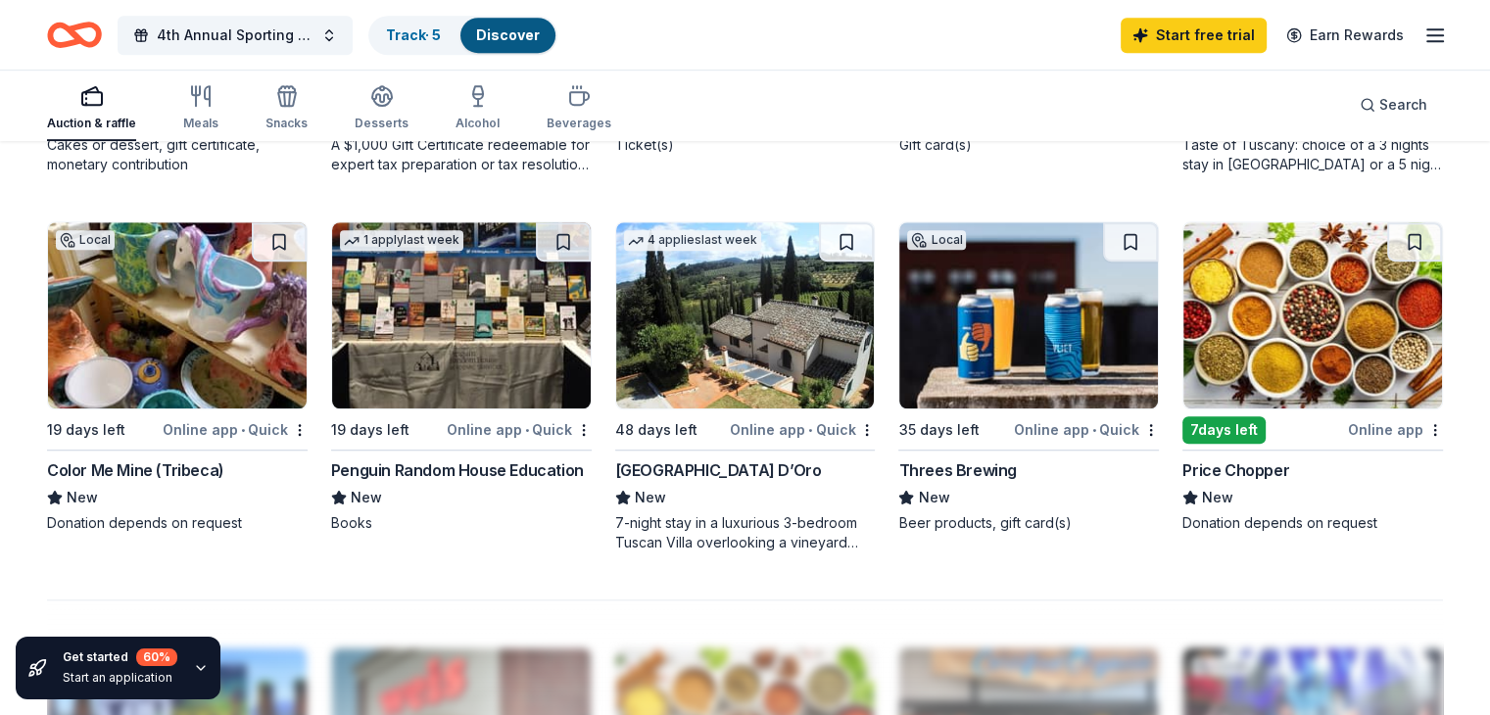
click at [1020, 338] on img at bounding box center [1029, 315] width 259 height 186
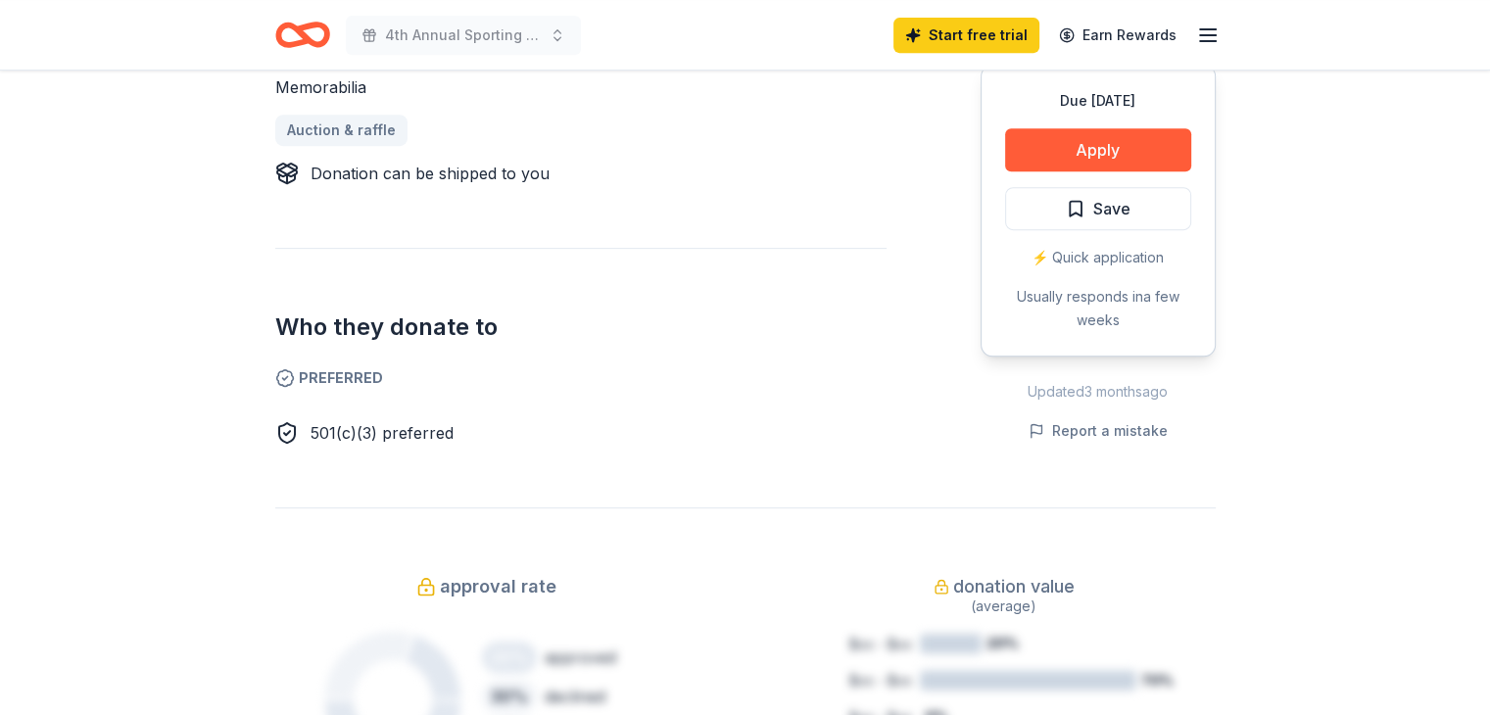
scroll to position [1176, 0]
